Goal: Use online tool/utility: Utilize a website feature to perform a specific function

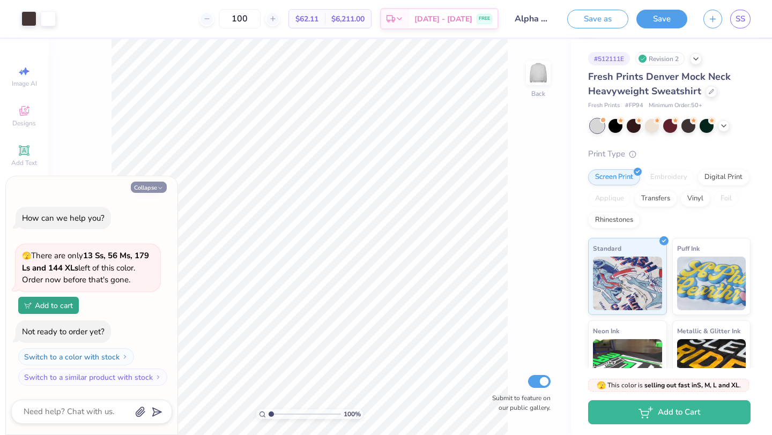
click at [155, 186] on button "Collapse" at bounding box center [149, 187] width 36 height 11
type textarea "x"
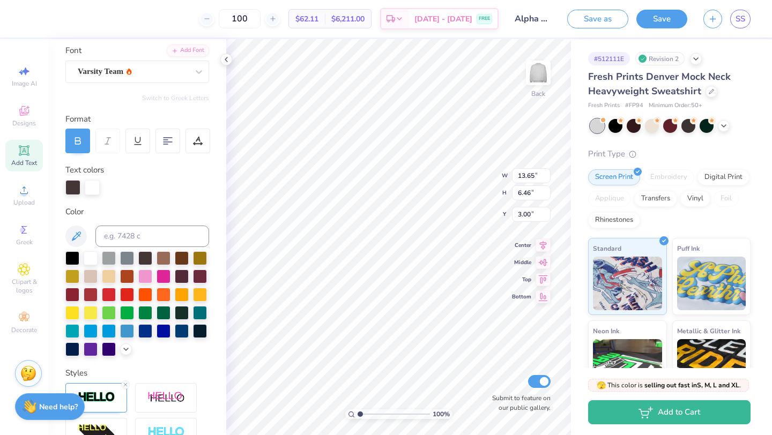
scroll to position [83, 0]
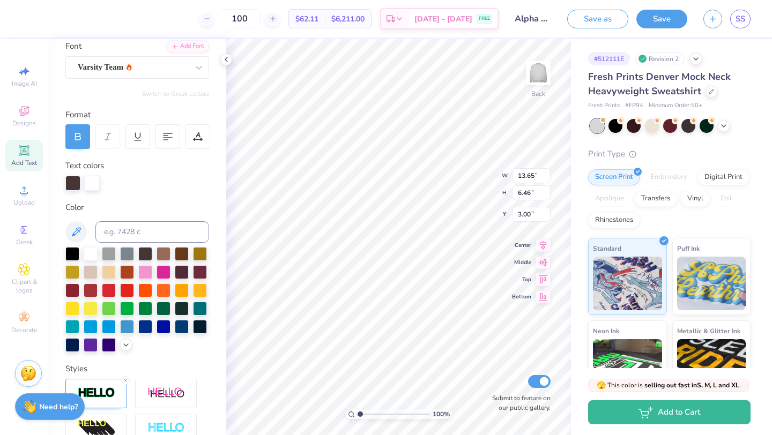
click at [123, 352] on div "Personalized Names Personalized Numbers Text Tool Add Font Font Varsity Team Sw…" at bounding box center [137, 237] width 178 height 396
click at [123, 349] on div at bounding box center [137, 299] width 144 height 105
click at [128, 342] on icon at bounding box center [126, 344] width 9 height 9
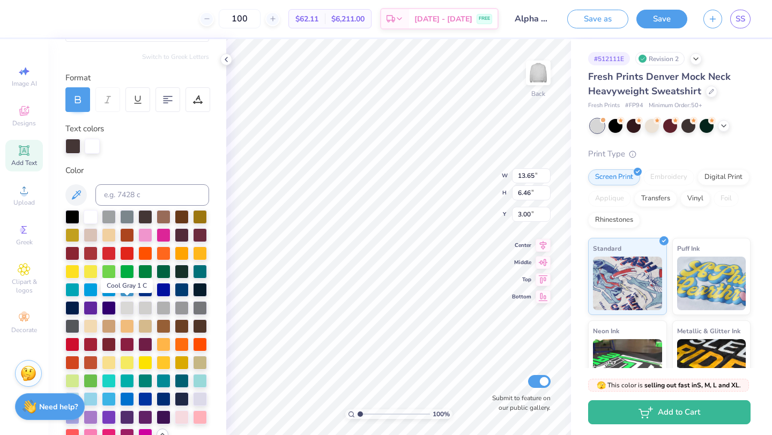
scroll to position [121, 0]
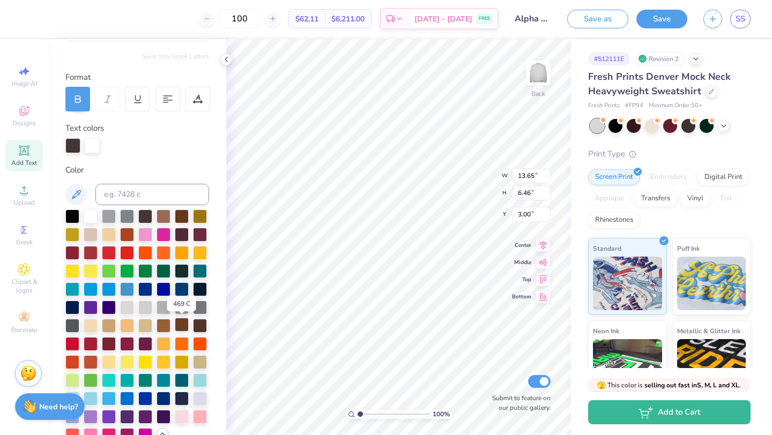
click at [178, 324] on div at bounding box center [182, 325] width 14 height 14
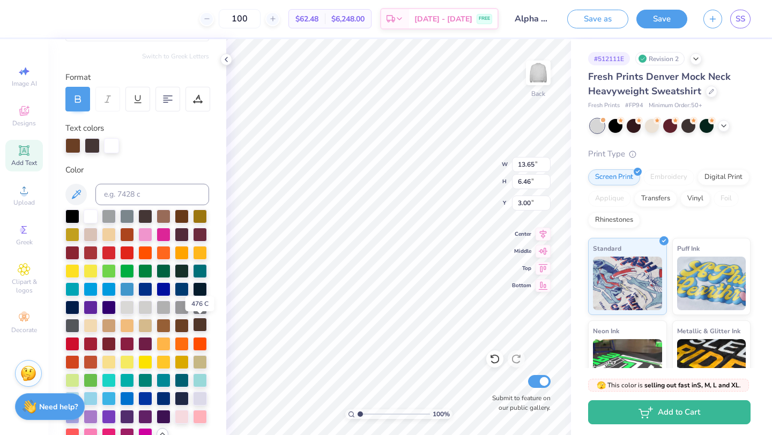
click at [199, 327] on div at bounding box center [200, 325] width 14 height 14
click at [146, 215] on div at bounding box center [145, 215] width 14 height 14
click at [197, 321] on div at bounding box center [200, 325] width 14 height 14
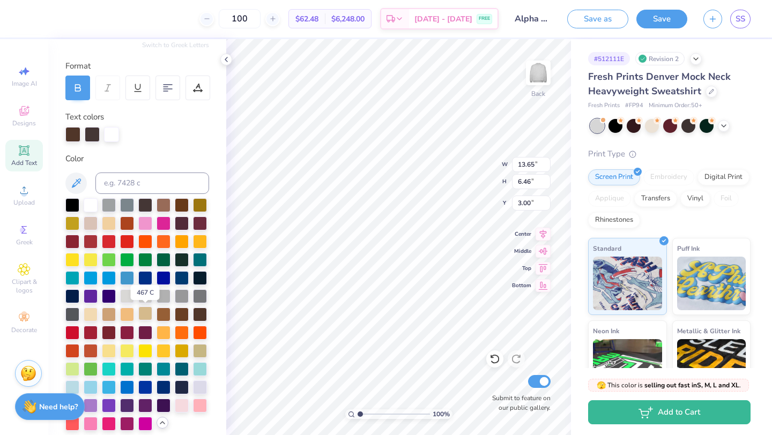
scroll to position [128, 0]
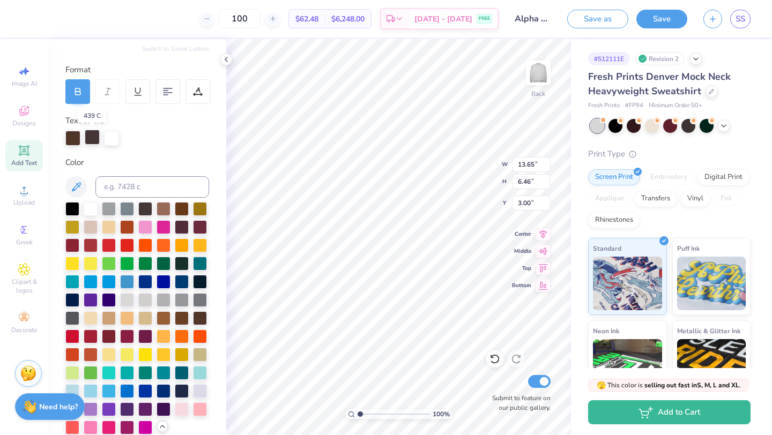
click at [91, 138] on div at bounding box center [92, 137] width 15 height 15
click at [71, 135] on div at bounding box center [72, 137] width 15 height 15
click at [85, 134] on div at bounding box center [92, 137] width 15 height 15
click at [76, 136] on div at bounding box center [72, 137] width 15 height 15
click at [147, 207] on div at bounding box center [145, 208] width 14 height 14
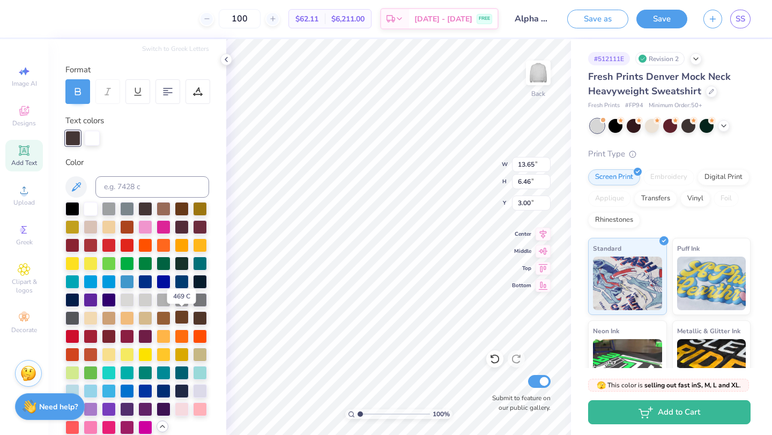
click at [184, 318] on div at bounding box center [182, 317] width 14 height 14
click at [200, 319] on div at bounding box center [200, 317] width 14 height 14
click at [151, 208] on div at bounding box center [145, 208] width 14 height 14
click at [201, 319] on div at bounding box center [200, 317] width 14 height 14
type input "1.94"
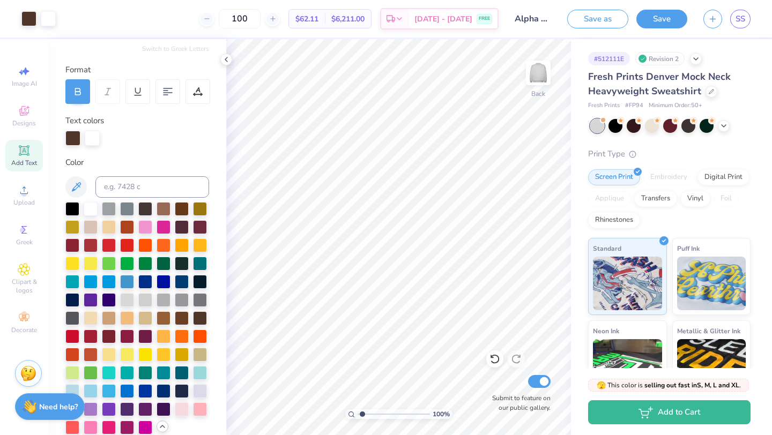
type textarea "x"
type input "2.38"
type textarea "x"
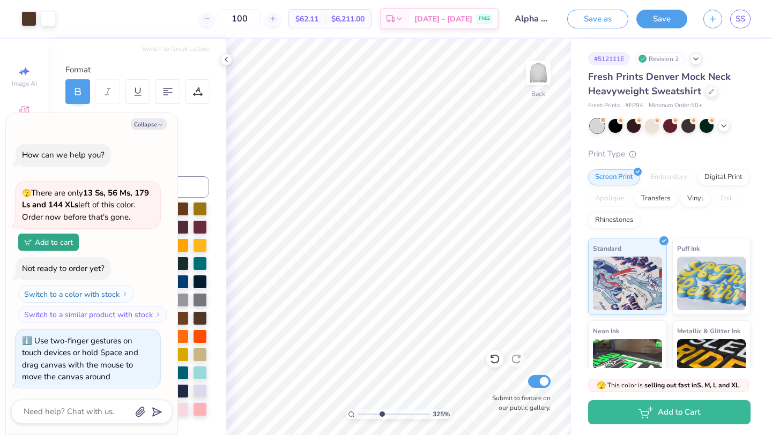
scroll to position [2, 0]
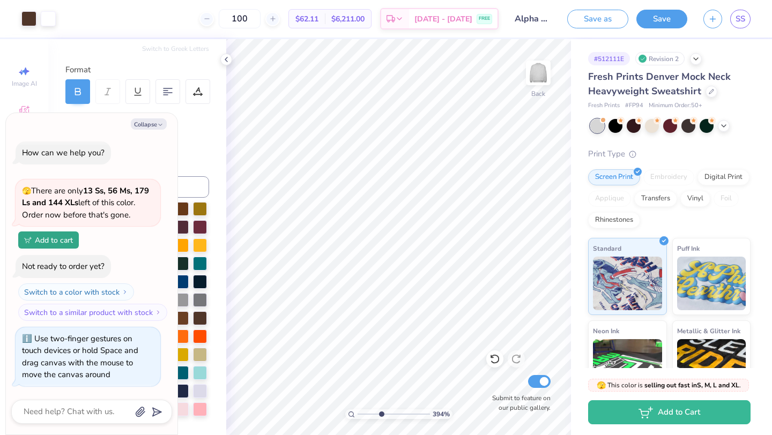
drag, startPoint x: 362, startPoint y: 414, endPoint x: 380, endPoint y: 413, distance: 18.8
type input "3.92"
click at [380, 413] on input "range" at bounding box center [393, 414] width 72 height 10
click at [160, 122] on icon "button" at bounding box center [160, 125] width 6 height 6
type textarea "x"
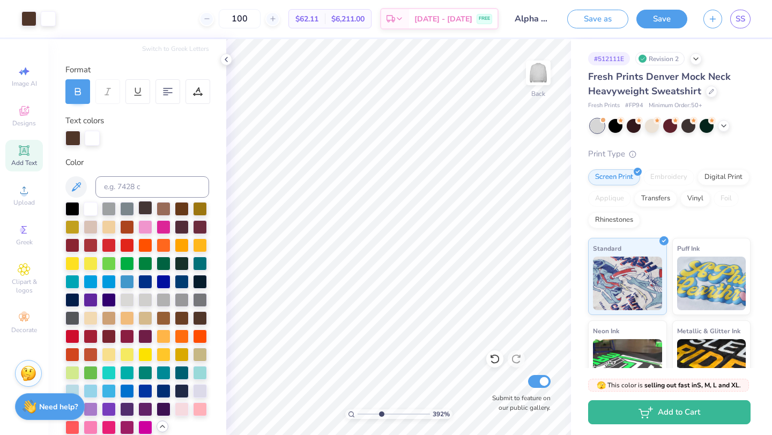
click at [145, 214] on div at bounding box center [145, 208] width 14 height 14
click at [185, 211] on div at bounding box center [182, 208] width 14 height 14
click at [198, 317] on div at bounding box center [200, 317] width 14 height 14
click at [147, 204] on div at bounding box center [145, 208] width 14 height 14
click at [199, 318] on div at bounding box center [200, 317] width 14 height 14
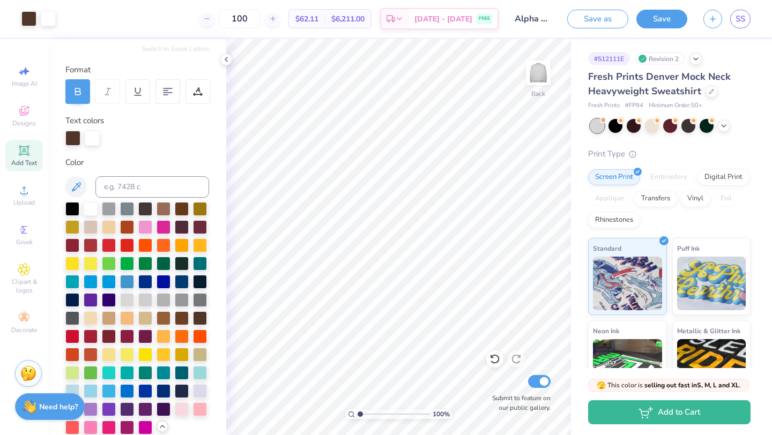
drag, startPoint x: 381, startPoint y: 413, endPoint x: 342, endPoint y: 411, distance: 39.2
type input "1"
click at [357, 411] on input "range" at bounding box center [393, 414] width 72 height 10
click at [148, 209] on div at bounding box center [145, 208] width 14 height 14
click at [208, 310] on div at bounding box center [137, 318] width 144 height 233
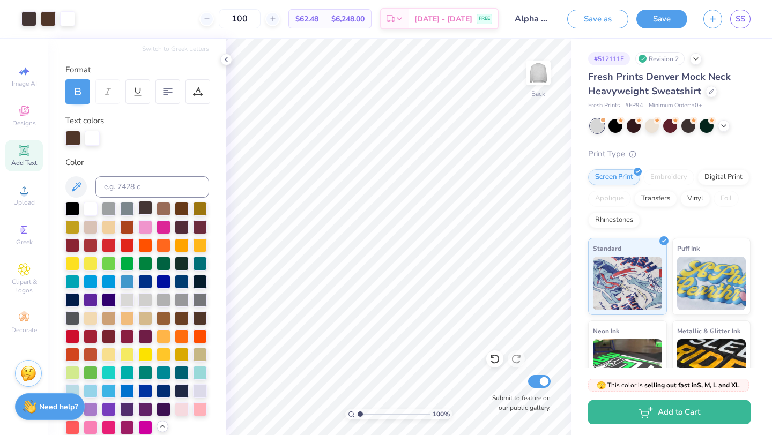
click at [145, 208] on div at bounding box center [145, 208] width 14 height 14
click at [202, 316] on div at bounding box center [200, 317] width 14 height 14
click at [652, 17] on button "Save" at bounding box center [661, 17] width 51 height 19
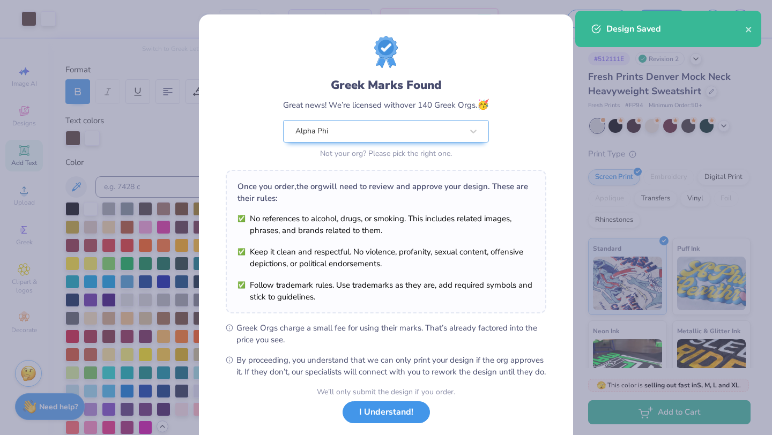
click at [387, 423] on button "I Understand!" at bounding box center [385, 412] width 87 height 22
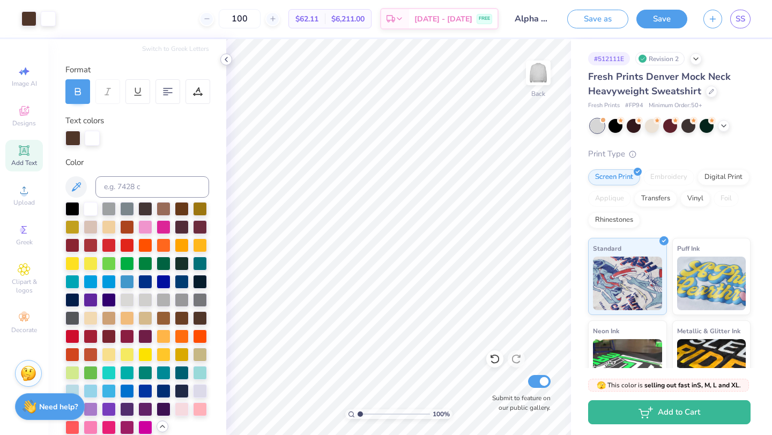
click at [224, 61] on icon at bounding box center [226, 59] width 9 height 9
